Goal: Complete application form

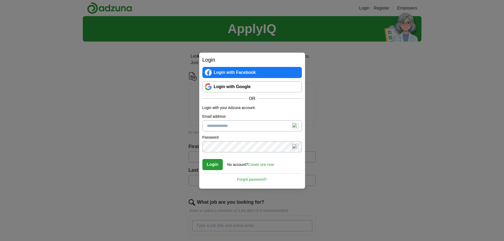
click at [244, 88] on link "Login with Google" at bounding box center [252, 86] width 100 height 11
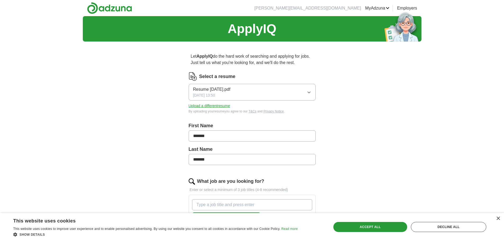
click at [260, 94] on button "Resume [DATE].pdf [DATE] 13:50" at bounding box center [252, 92] width 127 height 17
click at [154, 100] on div "ApplyIQ Let ApplyIQ do the hard work of searching and applying for jobs. Just t…" at bounding box center [252, 219] width 339 height 407
click at [200, 105] on button "Upload a different resume" at bounding box center [210, 106] width 42 height 6
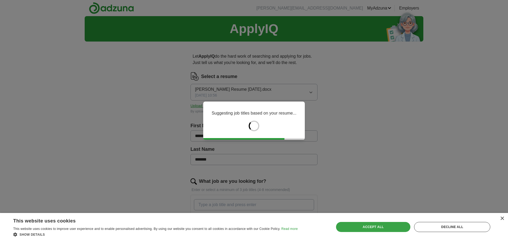
click at [370, 227] on div "Accept all" at bounding box center [373, 227] width 75 height 10
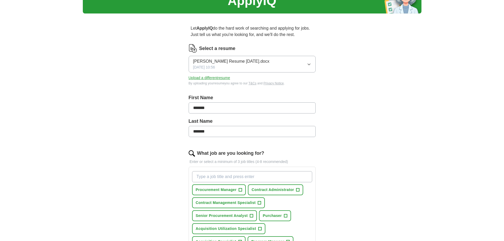
scroll to position [79, 0]
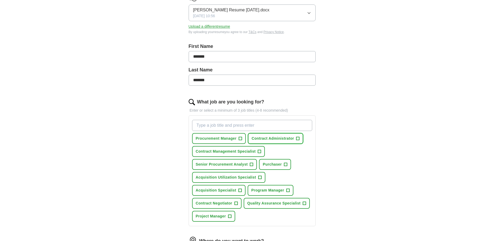
click at [297, 139] on span "+" at bounding box center [297, 139] width 3 height 4
click at [286, 164] on span "+" at bounding box center [285, 165] width 3 height 4
click at [223, 127] on input "What job are you looking for?" at bounding box center [252, 125] width 120 height 11
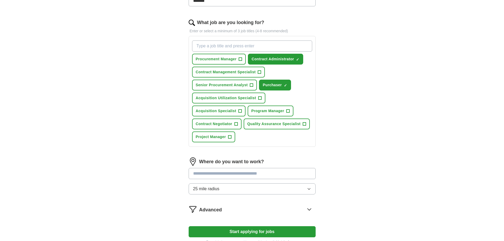
scroll to position [53, 0]
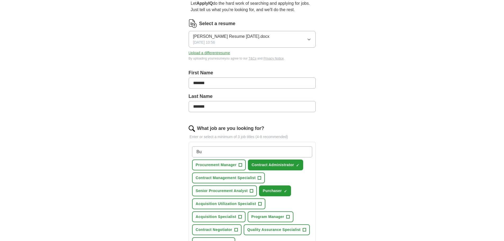
type input "B"
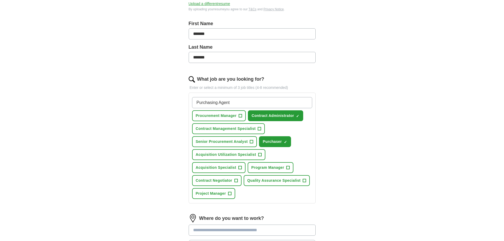
scroll to position [106, 0]
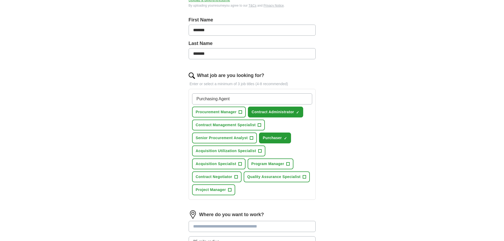
type input "Purchasing Agent"
click at [238, 164] on span "+" at bounding box center [239, 164] width 3 height 4
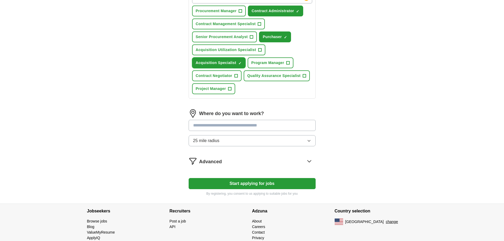
scroll to position [223, 0]
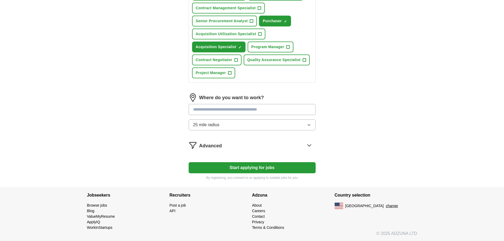
click at [241, 111] on input at bounding box center [252, 109] width 127 height 11
click at [239, 122] on div "Where do you want to work? 25 mile radius" at bounding box center [252, 113] width 127 height 41
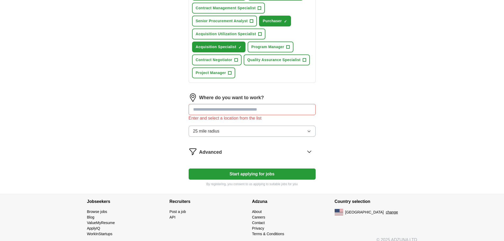
click at [235, 110] on input at bounding box center [252, 109] width 127 height 11
click at [217, 110] on input "******" at bounding box center [252, 109] width 127 height 11
type input "*"
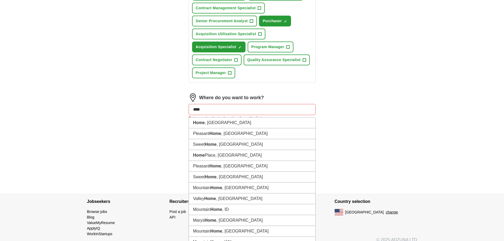
type input "****"
drag, startPoint x: 211, startPoint y: 109, endPoint x: 186, endPoint y: 110, distance: 24.4
click at [186, 110] on div "Let ApplyIQ do the hard work of searching and applying for jobs. Just tell us w…" at bounding box center [252, 8] width 169 height 371
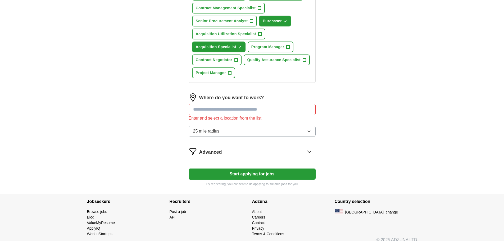
click at [206, 111] on input at bounding box center [252, 109] width 127 height 11
click at [212, 131] on span "25 mile radius" at bounding box center [206, 131] width 26 height 6
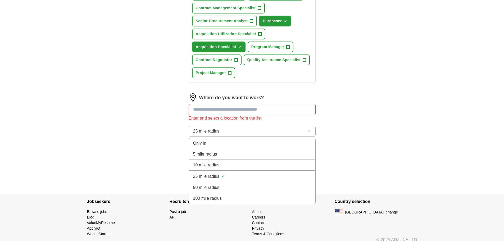
click at [214, 183] on li "50 mile radius" at bounding box center [252, 187] width 127 height 11
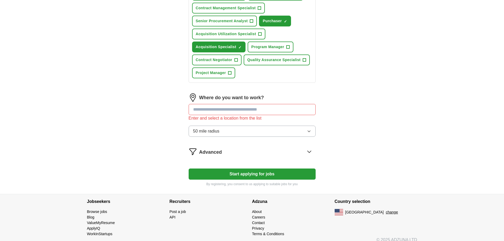
click at [203, 111] on input at bounding box center [252, 109] width 127 height 11
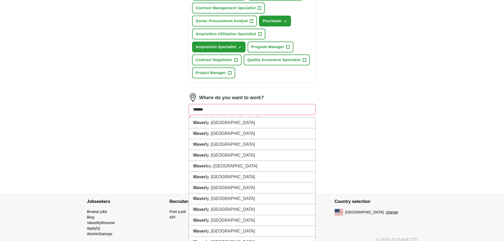
type input "*******"
click at [210, 178] on li "[GEOGRAPHIC_DATA] , [GEOGRAPHIC_DATA]" at bounding box center [252, 177] width 127 height 11
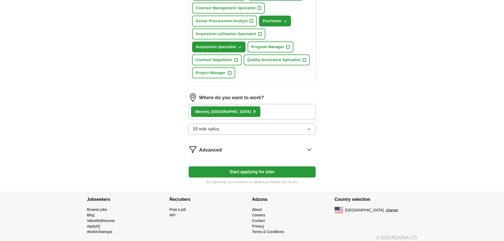
click at [231, 153] on div "Advanced" at bounding box center [257, 149] width 116 height 8
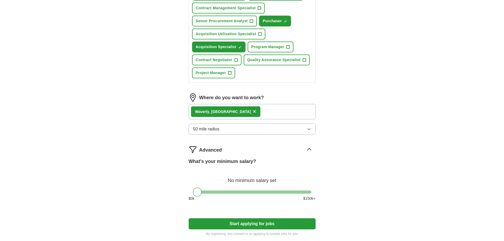
click at [228, 192] on div at bounding box center [252, 192] width 119 height 3
drag, startPoint x: 228, startPoint y: 192, endPoint x: 211, endPoint y: 193, distance: 17.5
click at [211, 193] on div at bounding box center [209, 192] width 9 height 9
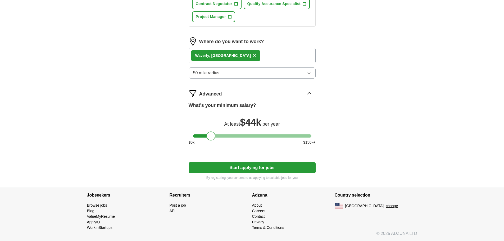
click at [228, 169] on button "Start applying for jobs" at bounding box center [252, 167] width 127 height 11
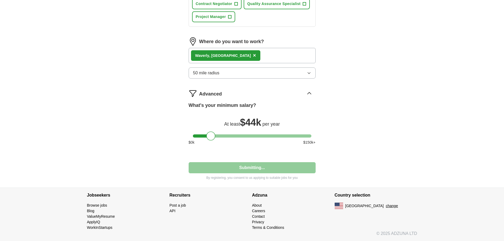
select select "**"
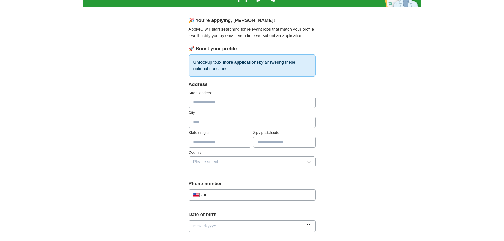
scroll to position [12, 0]
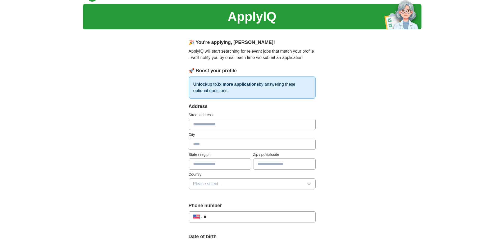
click at [221, 122] on input "text" at bounding box center [252, 124] width 127 height 11
type input "**********"
type input "*******"
type input "**"
type input "*****"
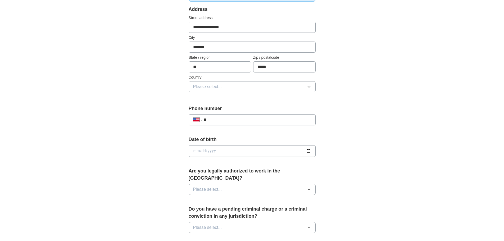
scroll to position [118, 0]
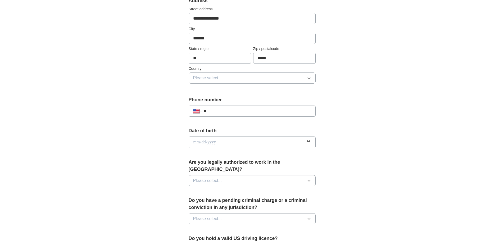
click at [219, 75] on span "Please select..." at bounding box center [207, 78] width 29 height 6
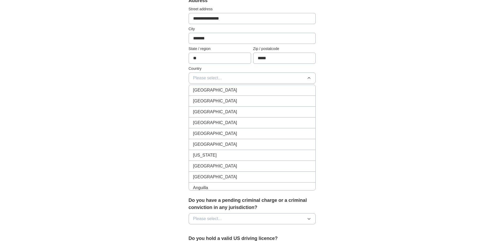
click at [217, 97] on li "[GEOGRAPHIC_DATA]" at bounding box center [252, 101] width 127 height 11
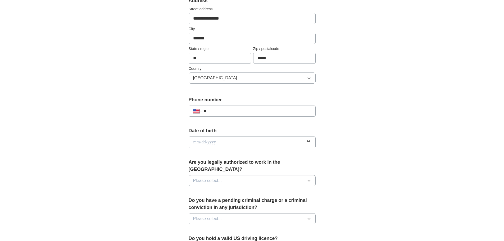
click at [221, 111] on input "**" at bounding box center [257, 111] width 107 height 6
click at [197, 143] on input "date" at bounding box center [252, 143] width 127 height 12
type input "**********"
click at [209, 178] on span "Please select..." at bounding box center [207, 181] width 29 height 6
click at [215, 178] on span "Please select..." at bounding box center [207, 181] width 29 height 6
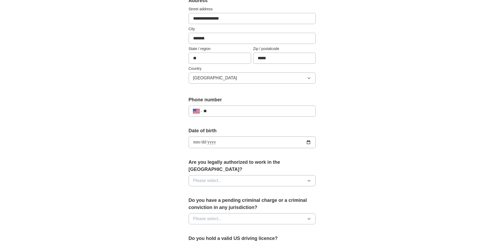
click at [208, 178] on span "Please select..." at bounding box center [207, 181] width 29 height 6
click at [202, 190] on div "Yes" at bounding box center [252, 193] width 118 height 6
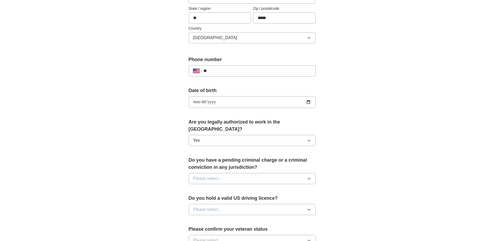
scroll to position [250, 0]
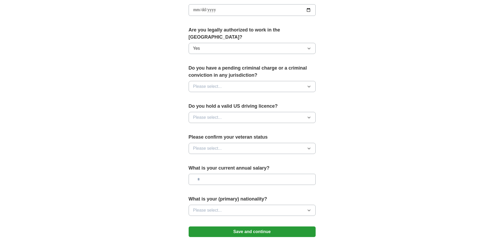
click at [220, 83] on span "Please select..." at bounding box center [207, 86] width 29 height 6
click at [205, 106] on div "No" at bounding box center [252, 109] width 118 height 6
click at [213, 114] on span "Please select..." at bounding box center [207, 117] width 29 height 6
click at [208, 127] on div "Yes" at bounding box center [252, 130] width 118 height 6
click at [229, 143] on button "Please select..." at bounding box center [252, 148] width 127 height 11
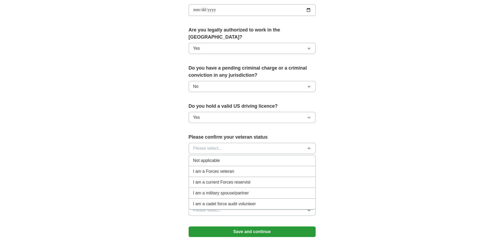
click at [225, 168] on span "I am a Forces veteran" at bounding box center [213, 171] width 41 height 6
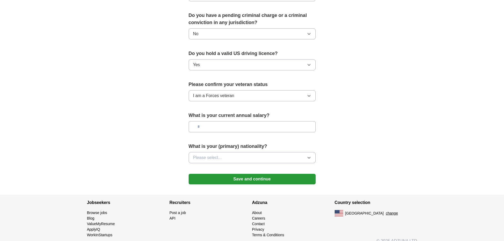
scroll to position [303, 0]
click at [203, 121] on input "text" at bounding box center [252, 126] width 127 height 11
type input "*******"
click at [205, 154] on span "Please select..." at bounding box center [207, 157] width 29 height 6
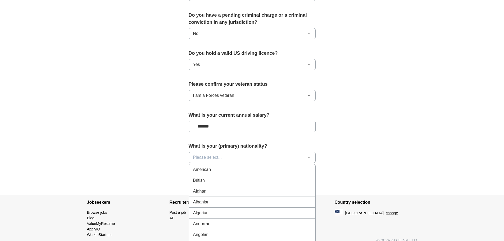
click at [211, 166] on div "American" at bounding box center [252, 169] width 118 height 6
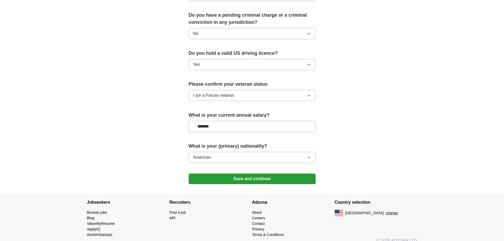
click at [220, 174] on button "Save and continue" at bounding box center [252, 179] width 127 height 11
